Goal: Task Accomplishment & Management: Manage account settings

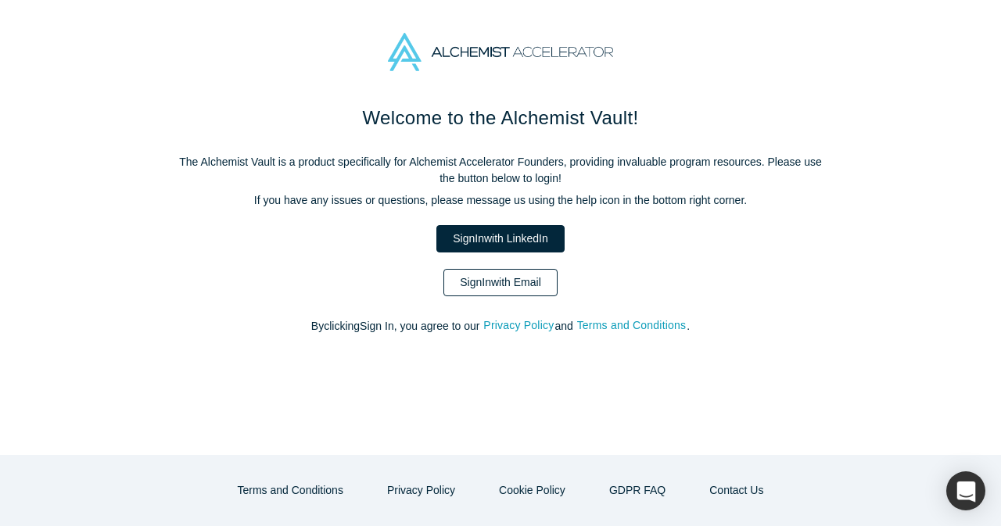
click at [505, 292] on link "Sign In with Email" at bounding box center [500, 282] width 114 height 27
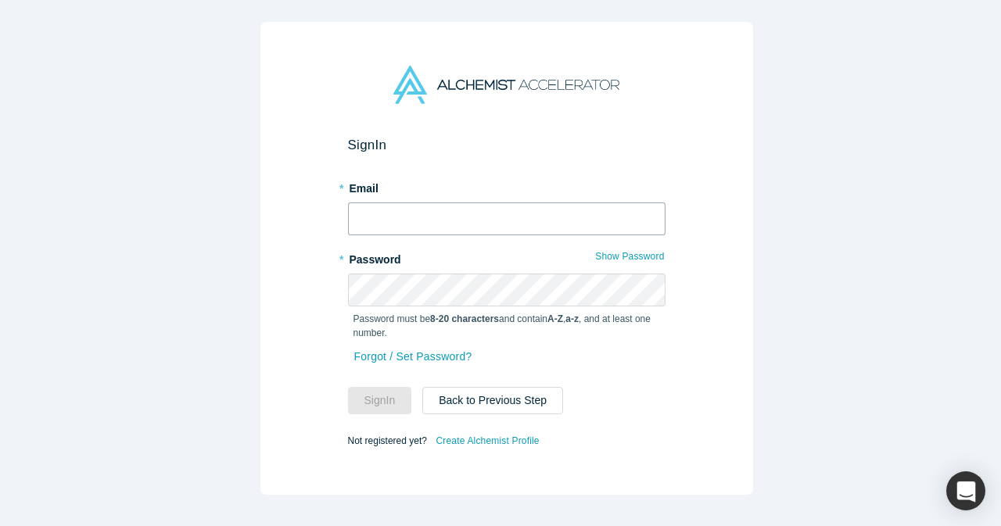
click at [452, 221] on input "text" at bounding box center [506, 218] width 317 height 33
type input "[EMAIL_ADDRESS][DOMAIN_NAME]"
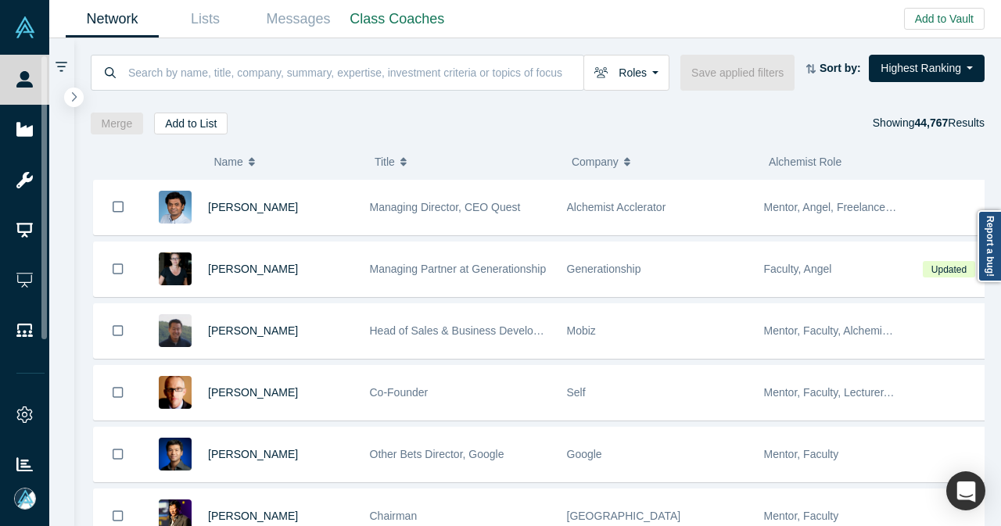
drag, startPoint x: 55, startPoint y: 402, endPoint x: 156, endPoint y: 263, distance: 171.7
click at [55, 400] on link "Settings" at bounding box center [30, 415] width 61 height 50
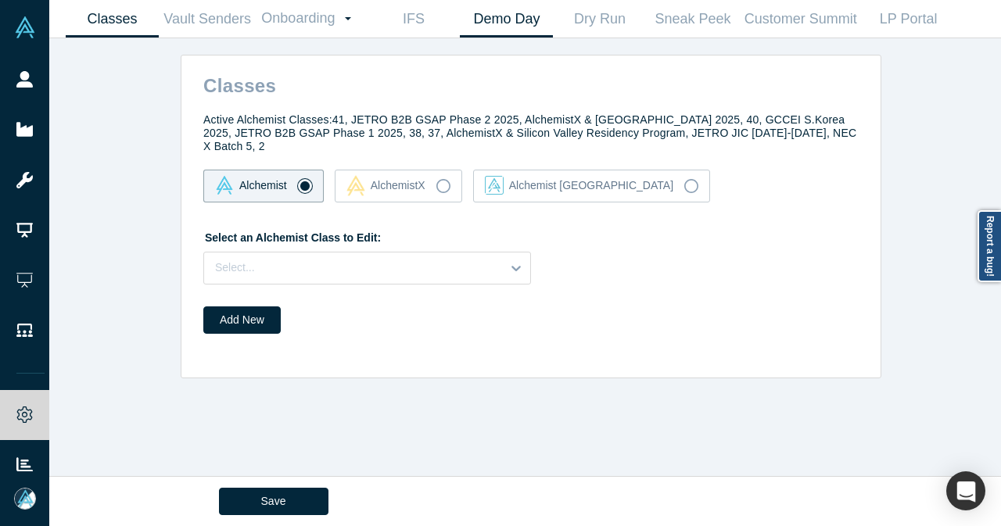
click at [512, 4] on link "Demo Day" at bounding box center [506, 19] width 93 height 37
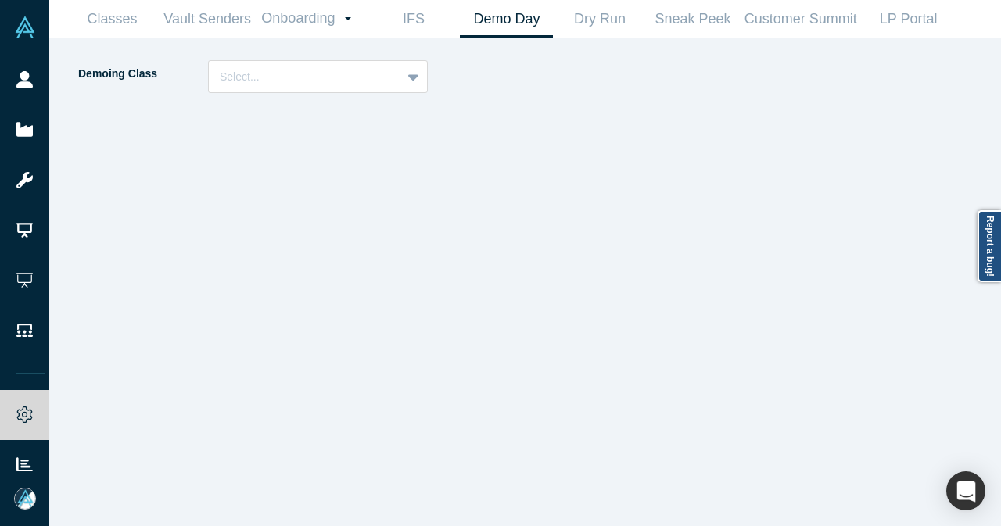
click at [372, 95] on div "Demoing Class Select..." at bounding box center [263, 82] width 372 height 44
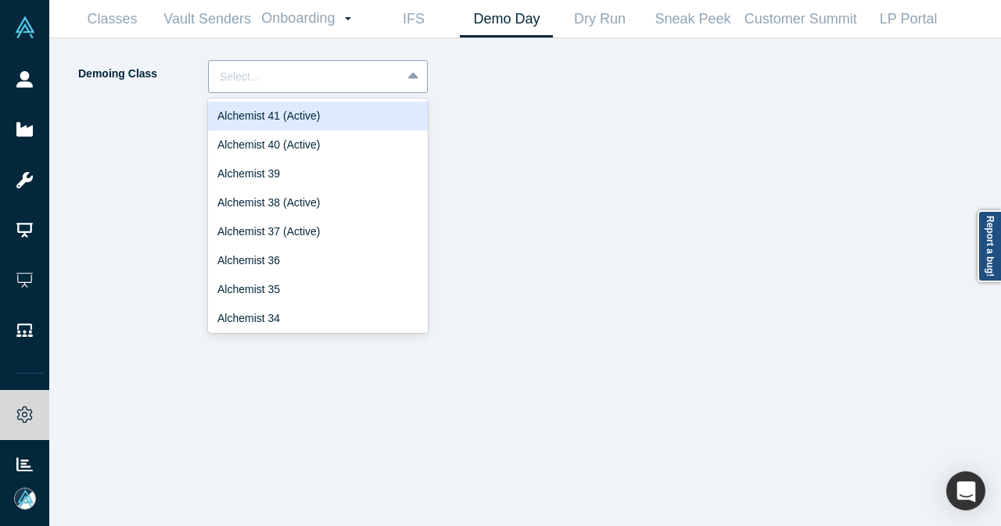
click at [374, 91] on div "Select..." at bounding box center [318, 76] width 220 height 33
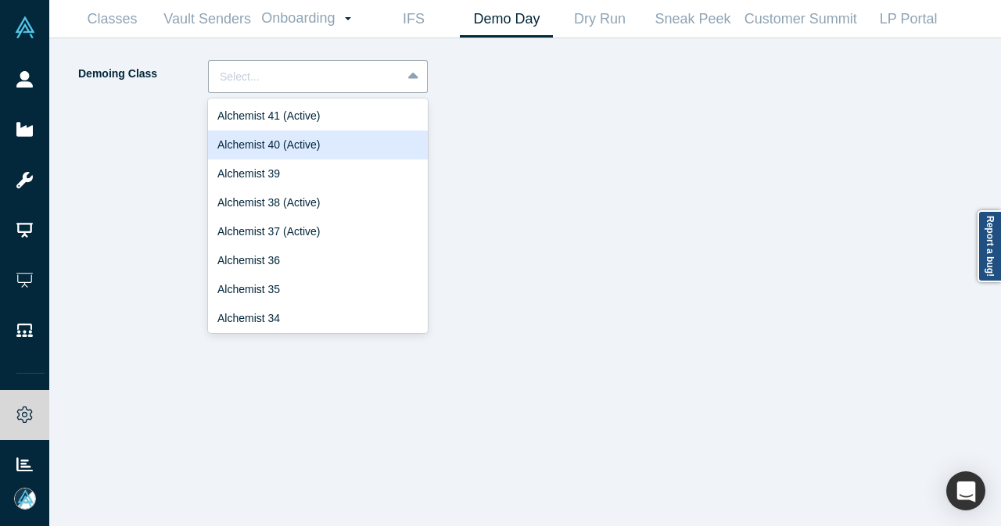
click at [345, 141] on div "Alchemist 40 (Active)" at bounding box center [318, 145] width 220 height 29
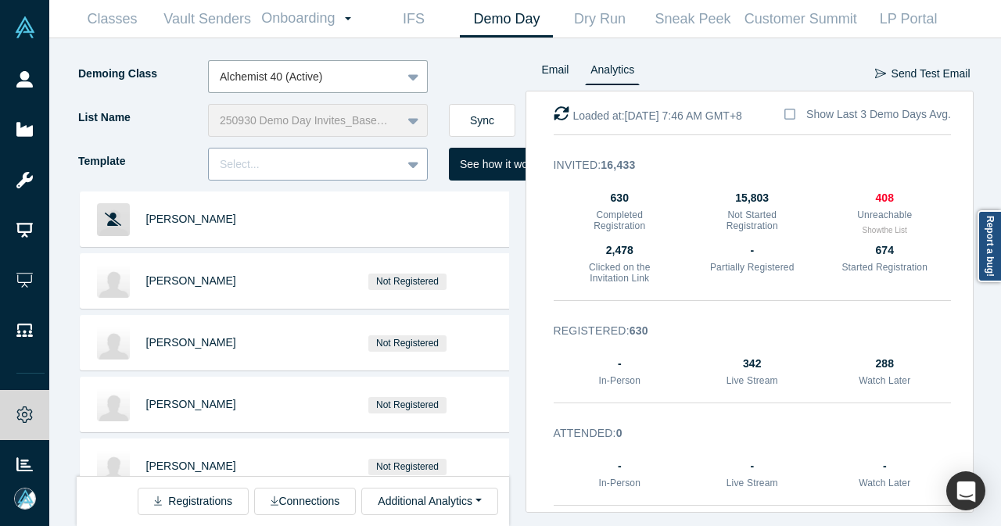
click at [395, 172] on div "Select..." at bounding box center [305, 165] width 192 height 26
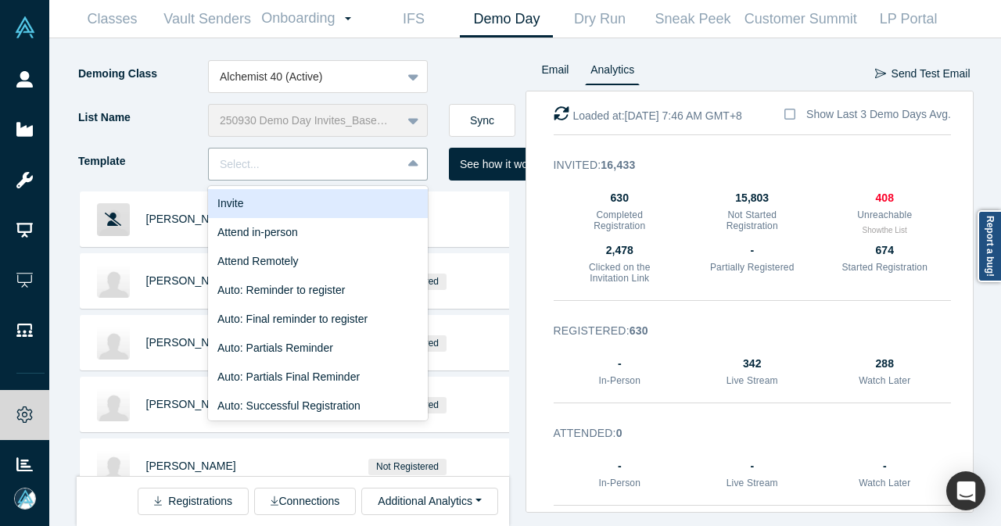
click at [377, 203] on div "Invite" at bounding box center [318, 203] width 220 height 29
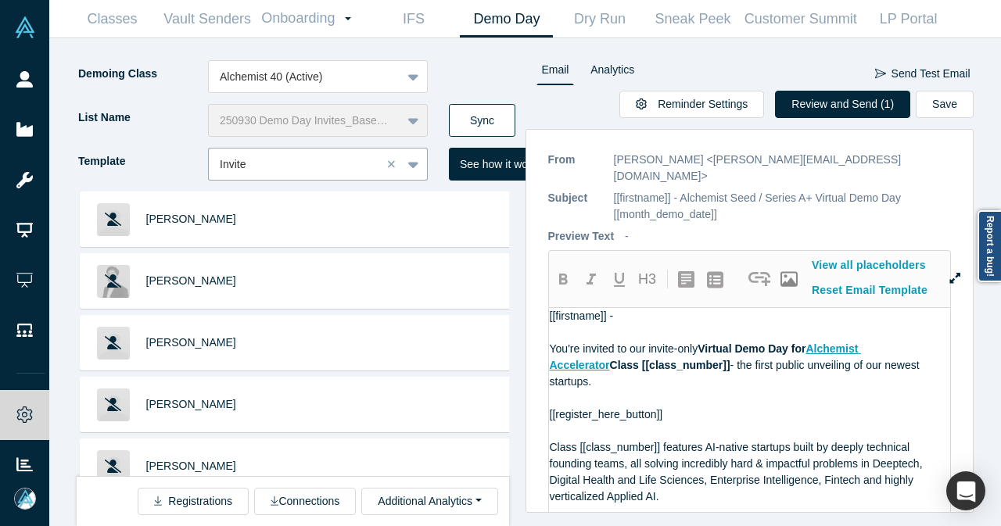
click at [492, 116] on button "Sync" at bounding box center [482, 120] width 66 height 33
click at [473, 124] on button "Sync" at bounding box center [482, 120] width 66 height 33
click at [811, 91] on button "Review and Send (1)" at bounding box center [842, 104] width 135 height 27
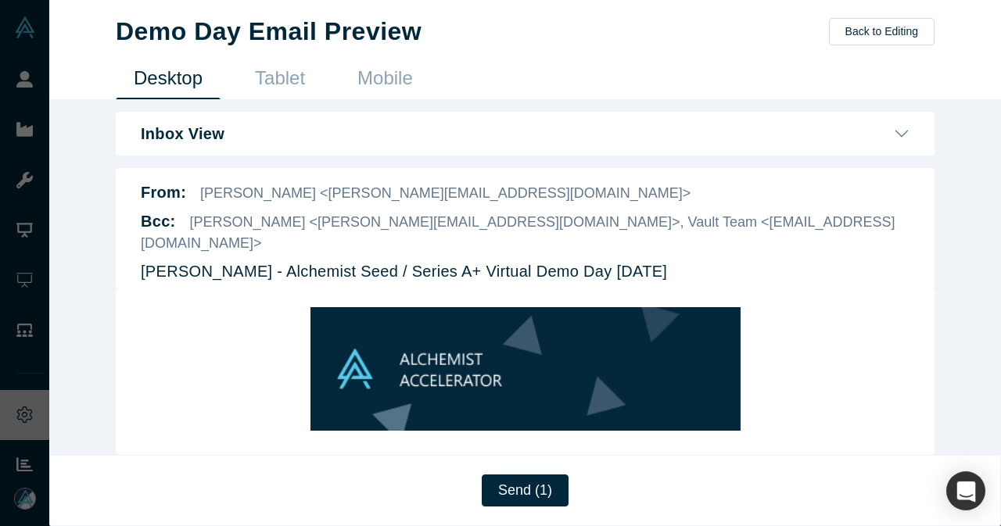
click at [866, 34] on button "Back to Editing" at bounding box center [882, 31] width 106 height 27
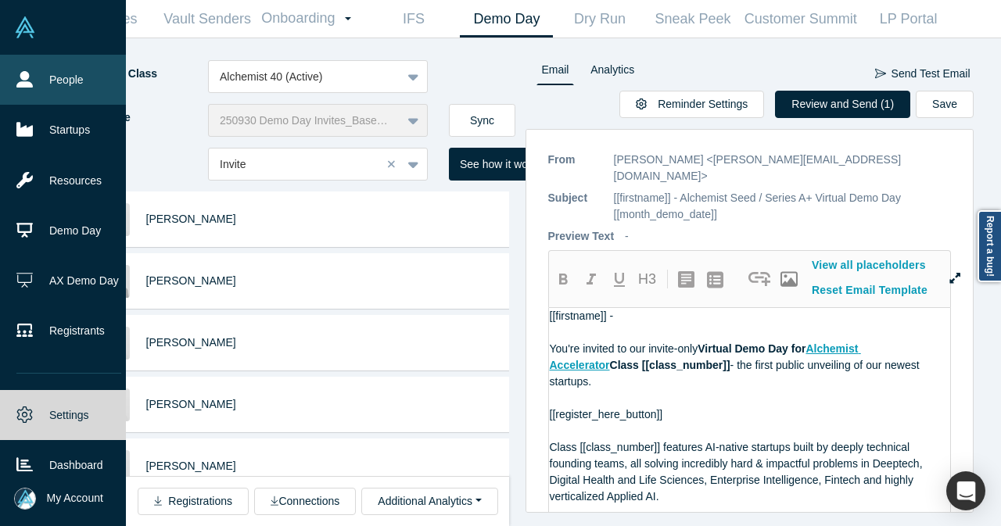
click at [33, 68] on link "People" at bounding box center [69, 80] width 138 height 50
